Goal: Find specific page/section: Find specific page/section

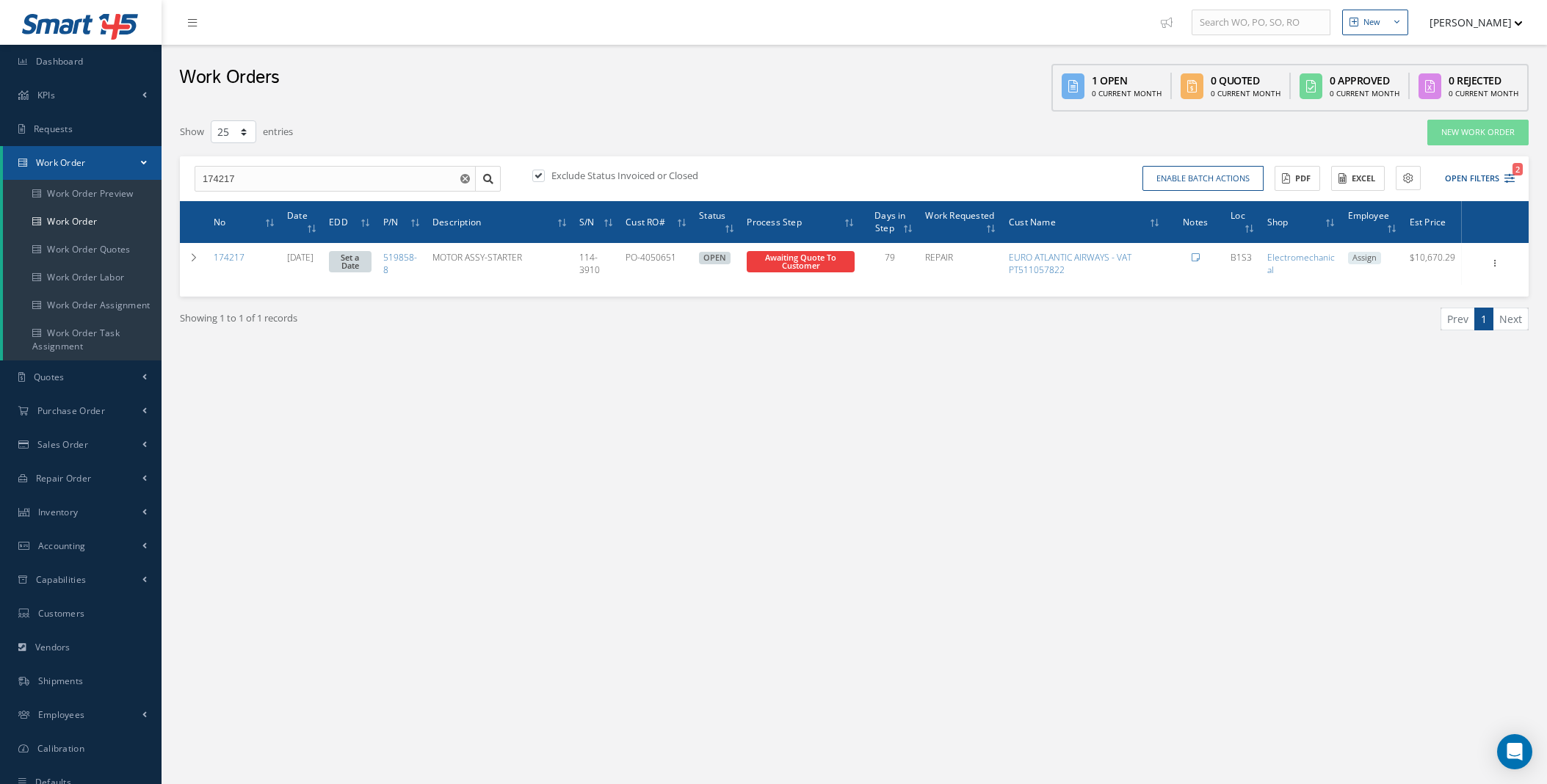
select select "25"
click at [54, 55] on span "Dashboard" at bounding box center [60, 61] width 48 height 12
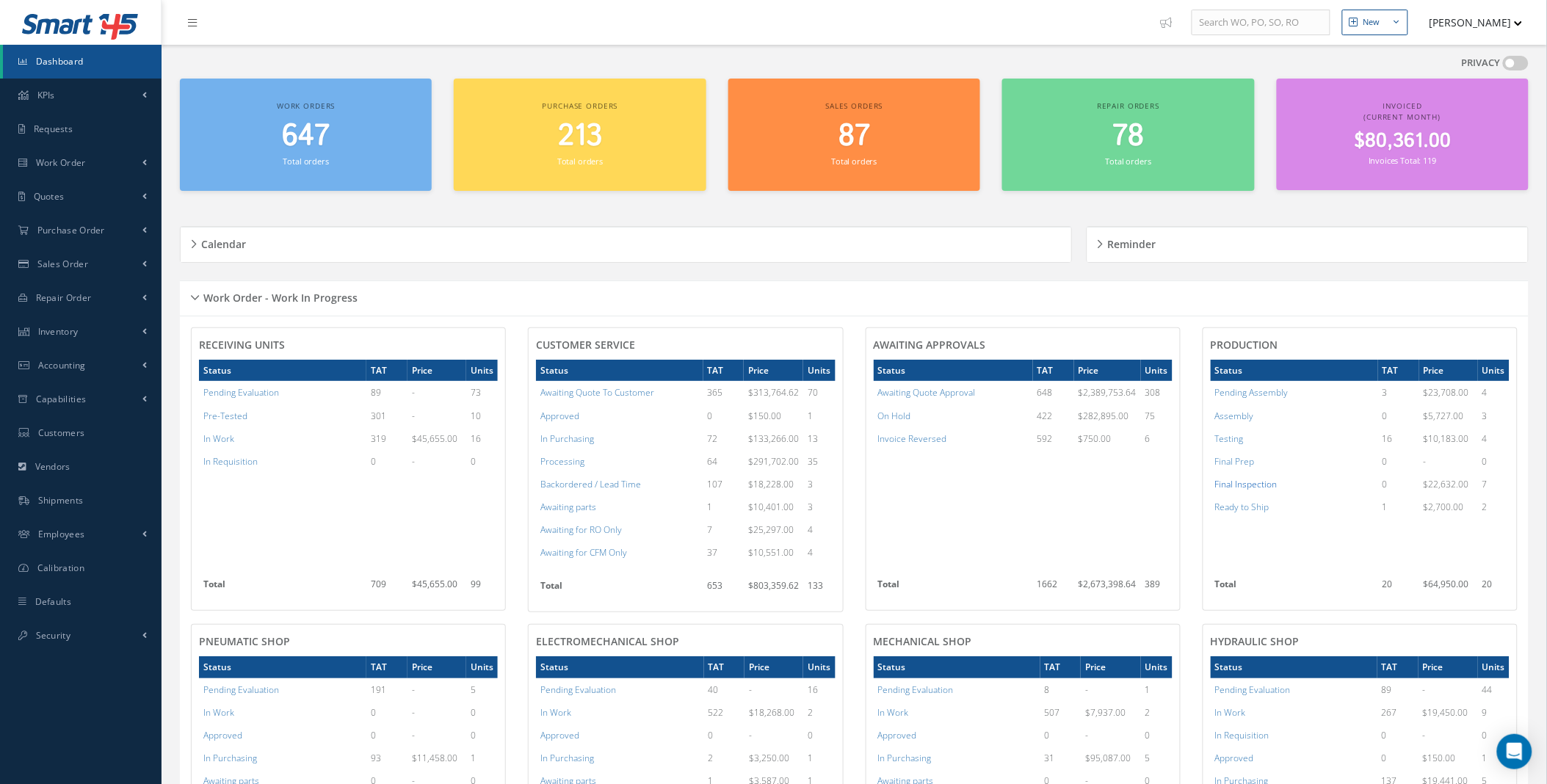
click at [1236, 480] on a=13&excludeInternalCustomer=true&excludeInvoicedOrClosed=true&&filtersHidded"] "Final Inspection" at bounding box center [1246, 484] width 63 height 12
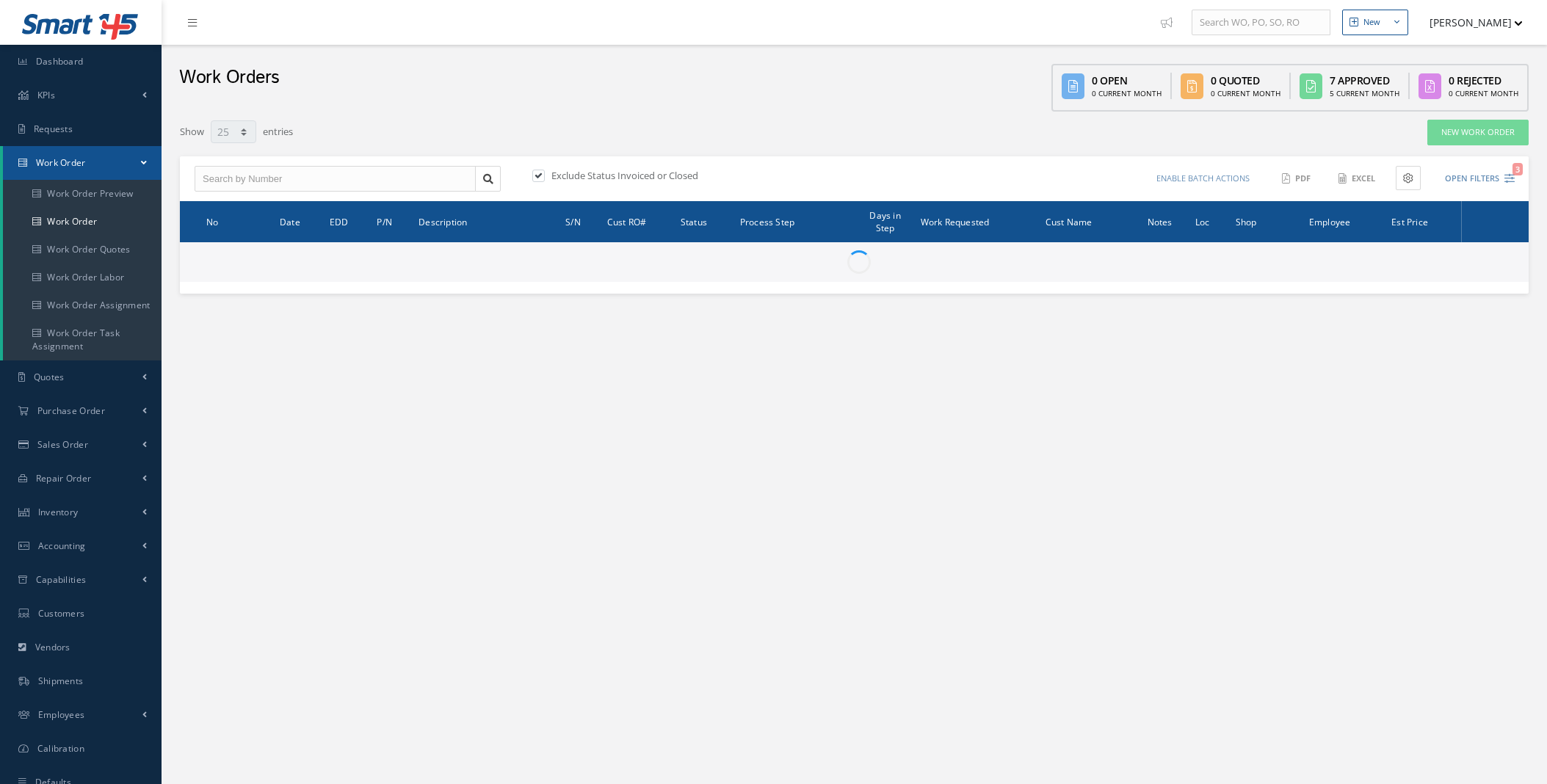
select select "25"
